Goal: Ask a question

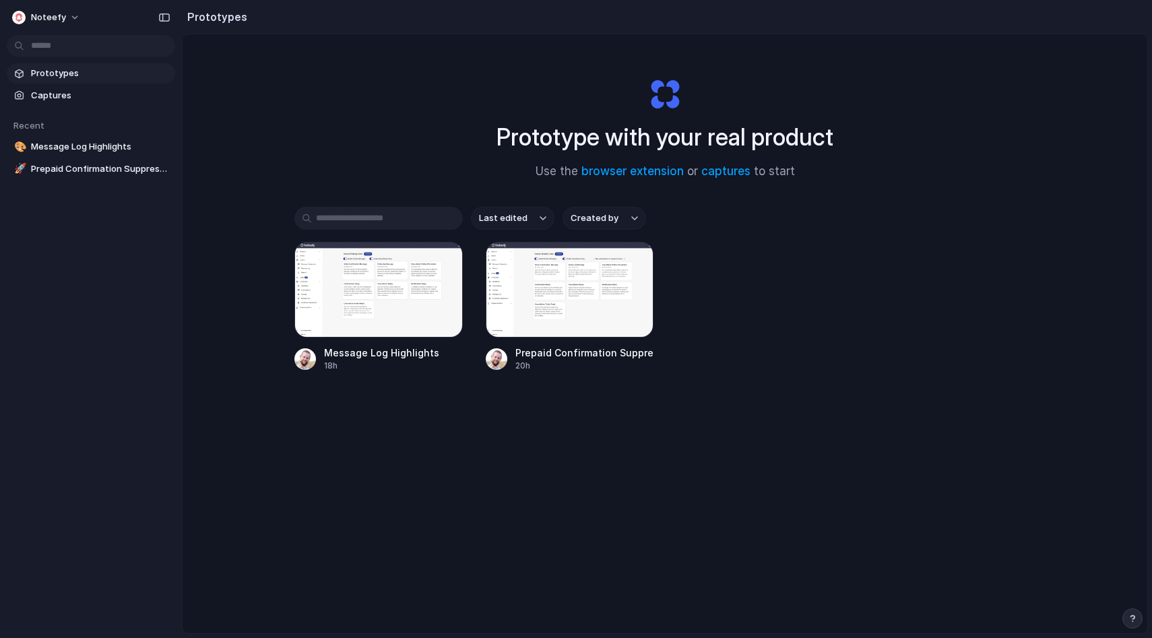
click at [1135, 619] on div "button" at bounding box center [1131, 618] width 9 height 9
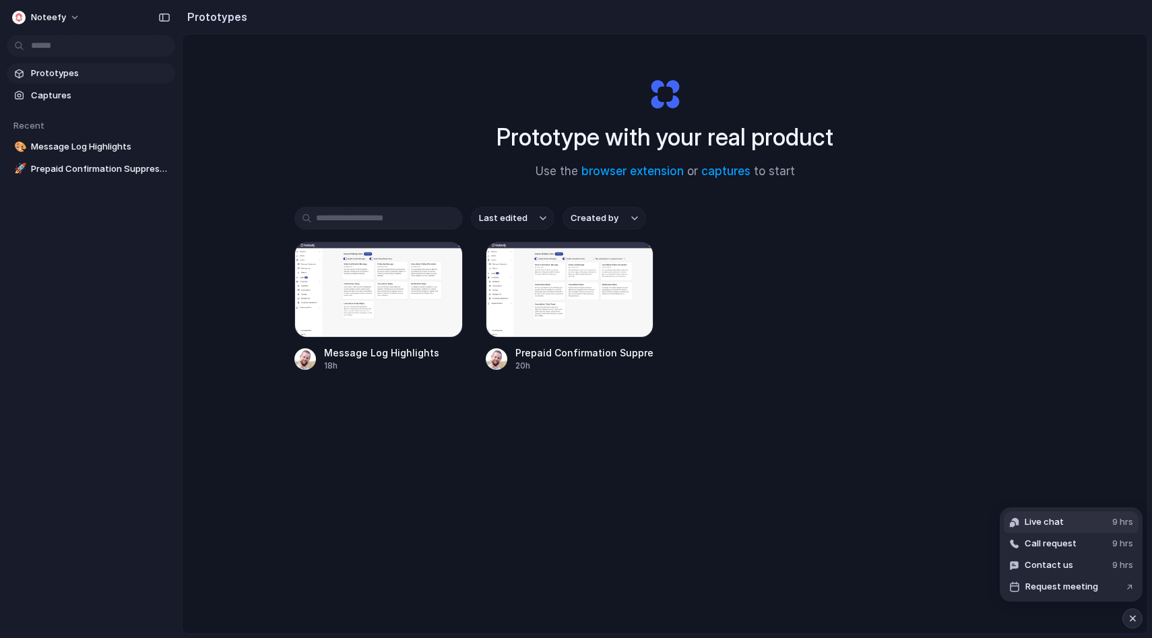
click at [1086, 527] on button "Live chat 9 hrs" at bounding box center [1070, 522] width 135 height 22
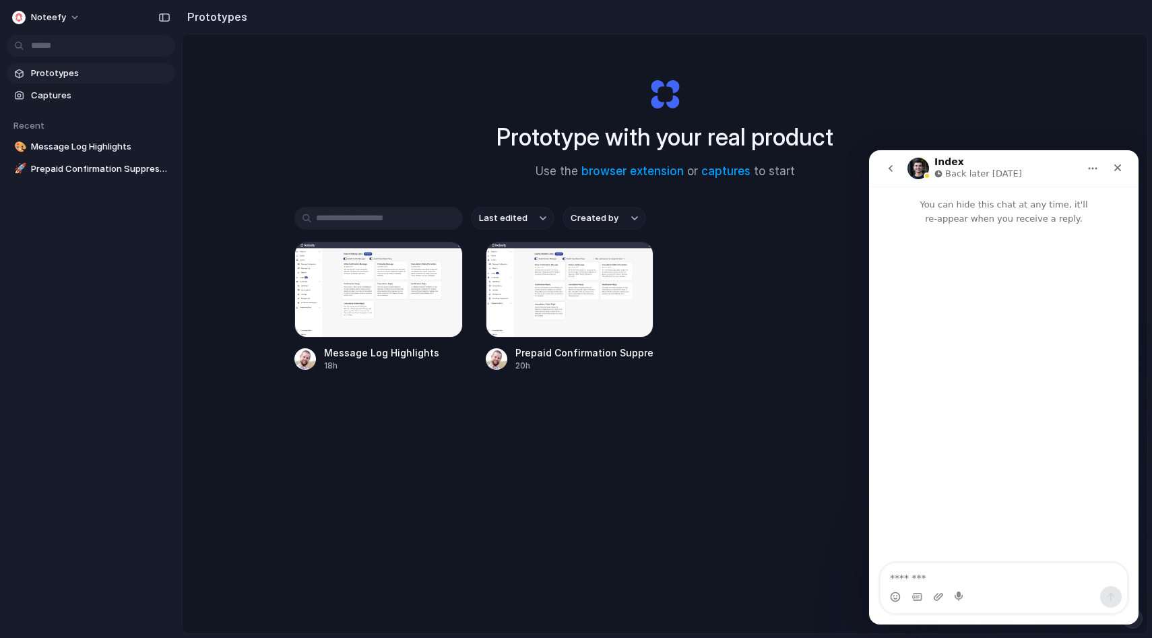
click at [898, 172] on button "go back" at bounding box center [891, 169] width 26 height 26
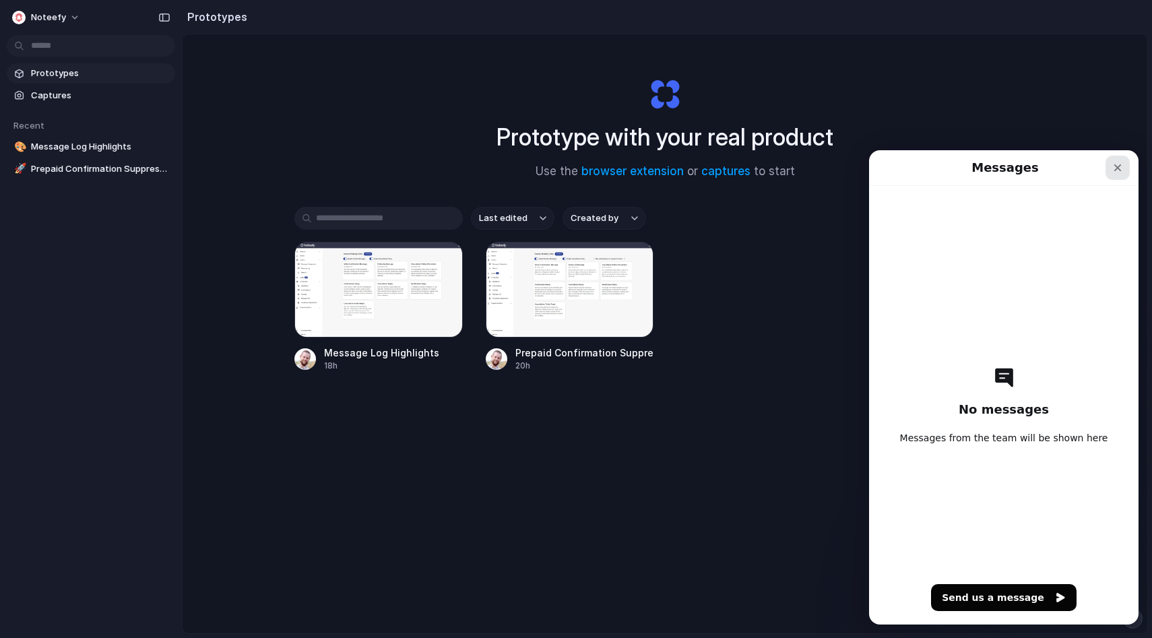
click at [1105, 162] on div "Close" at bounding box center [1117, 168] width 24 height 24
